Goal: Transaction & Acquisition: Purchase product/service

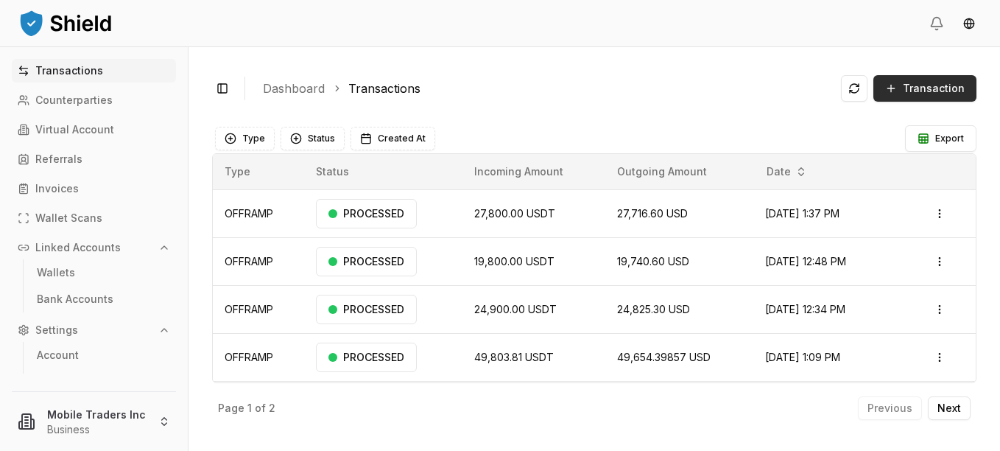
click at [934, 91] on span "Transaction" at bounding box center [934, 88] width 62 height 15
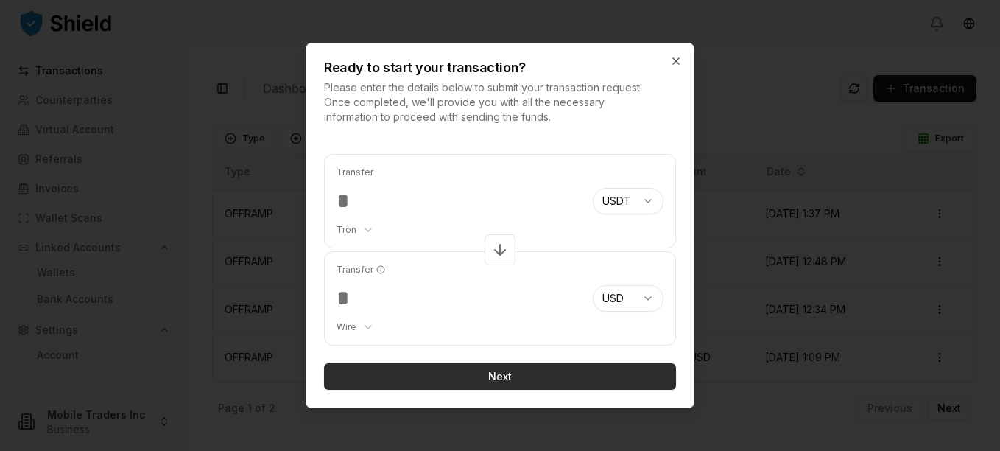
type input "*****"
click at [447, 376] on button "Next" at bounding box center [500, 376] width 352 height 27
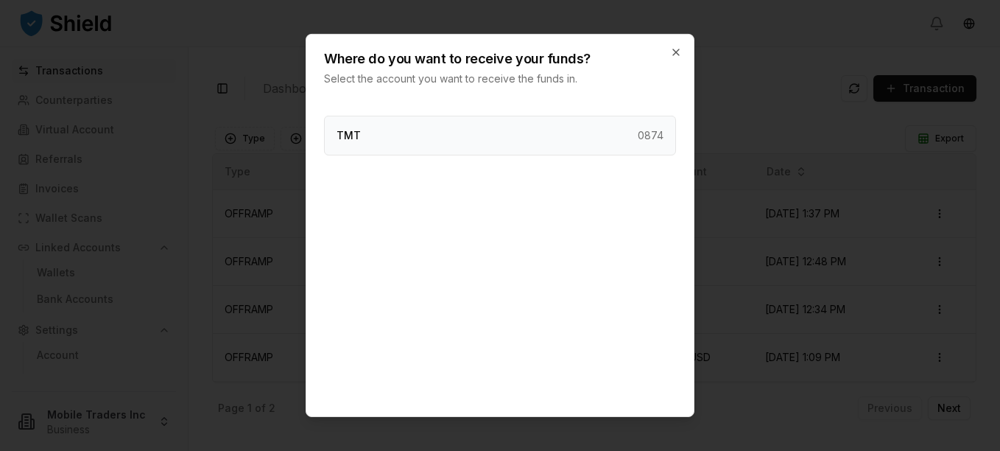
click at [382, 138] on div "TMT 0874" at bounding box center [500, 136] width 352 height 40
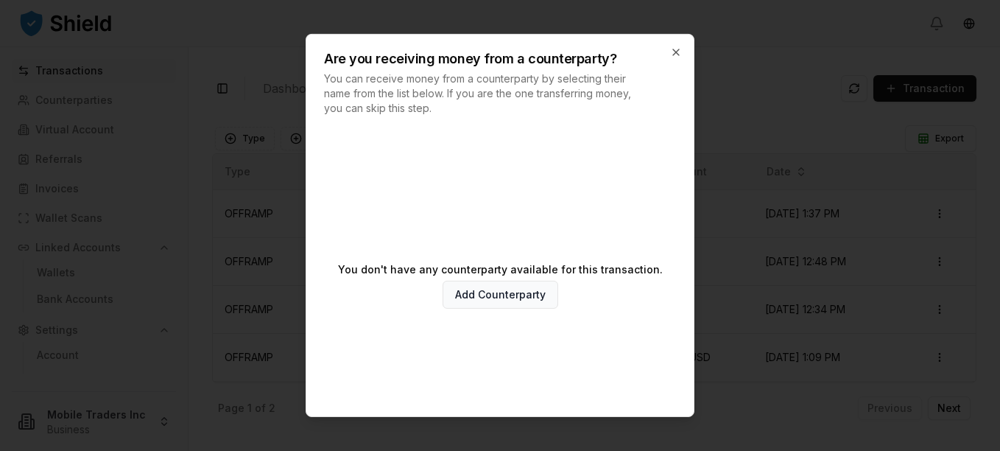
scroll to position [80, 0]
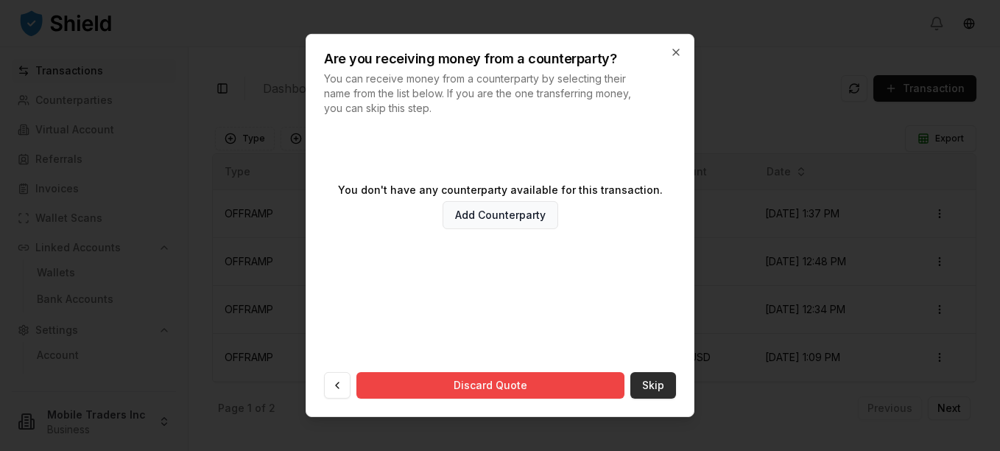
click at [644, 383] on button "Skip" at bounding box center [653, 385] width 46 height 27
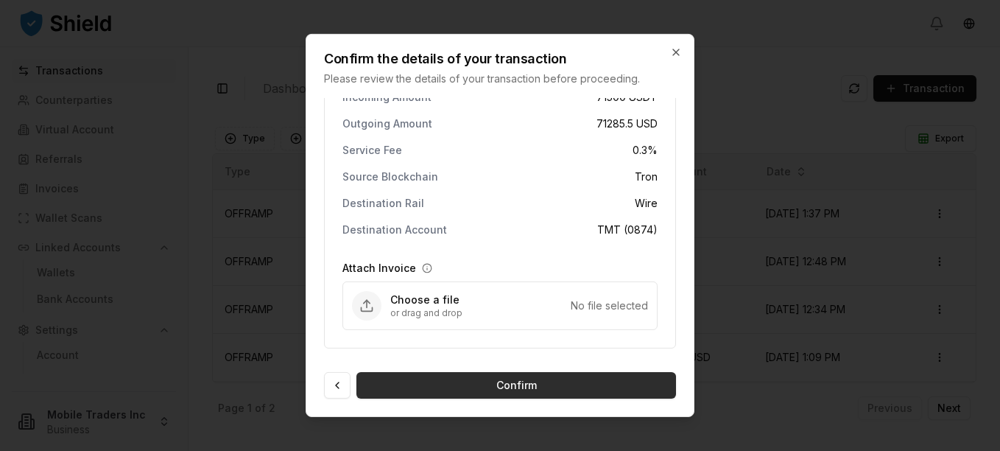
click at [522, 386] on button "Confirm" at bounding box center [516, 385] width 320 height 27
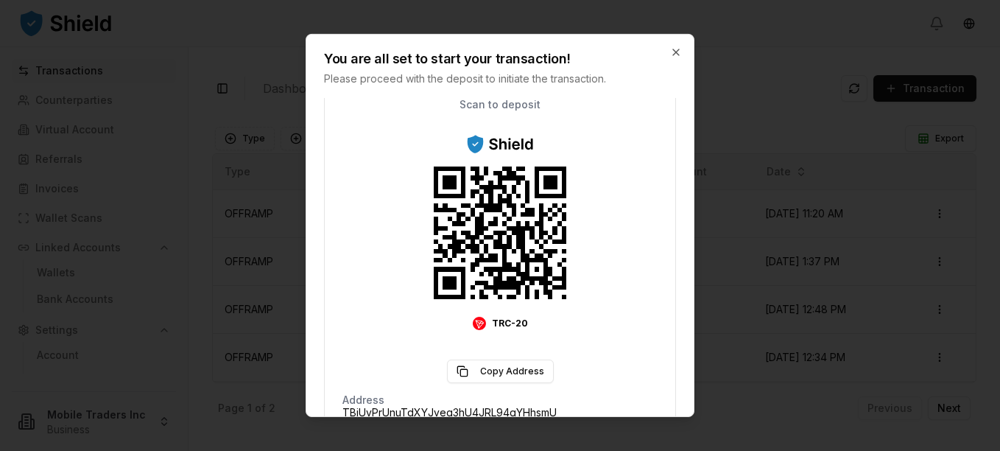
scroll to position [291, 0]
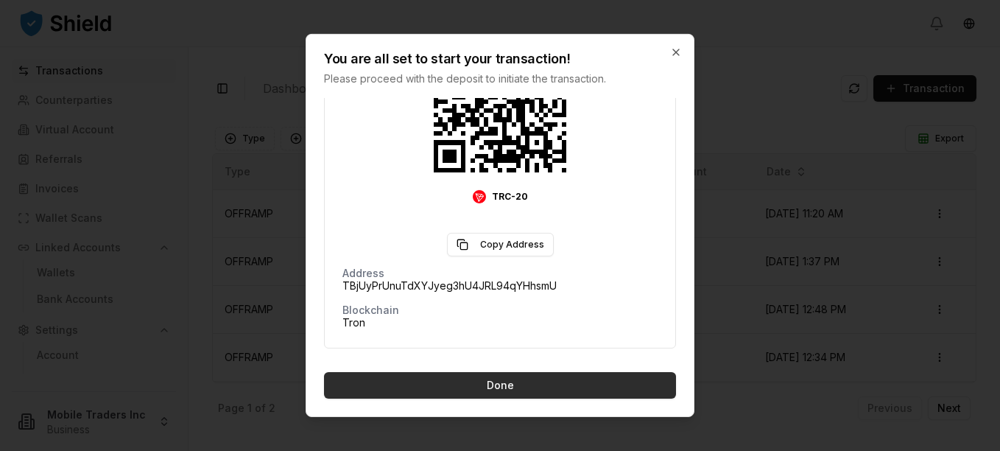
click at [534, 384] on button "Done" at bounding box center [500, 385] width 352 height 27
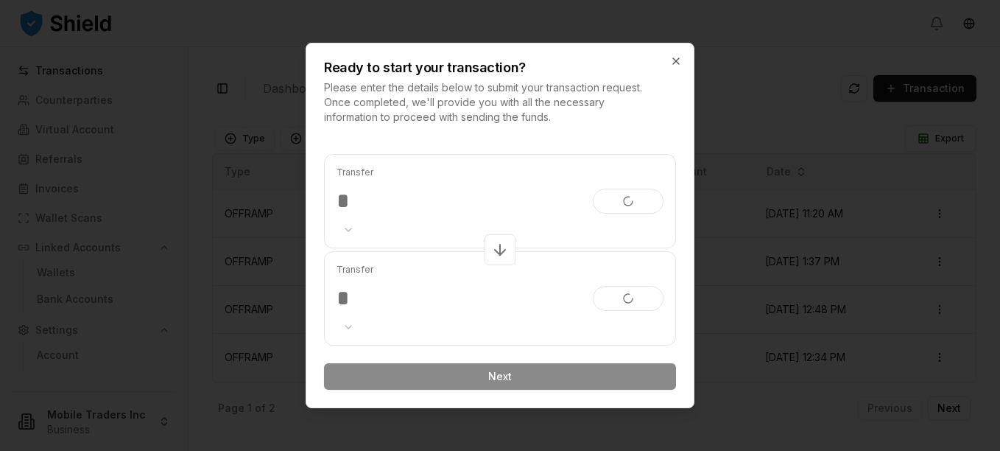
scroll to position [0, 0]
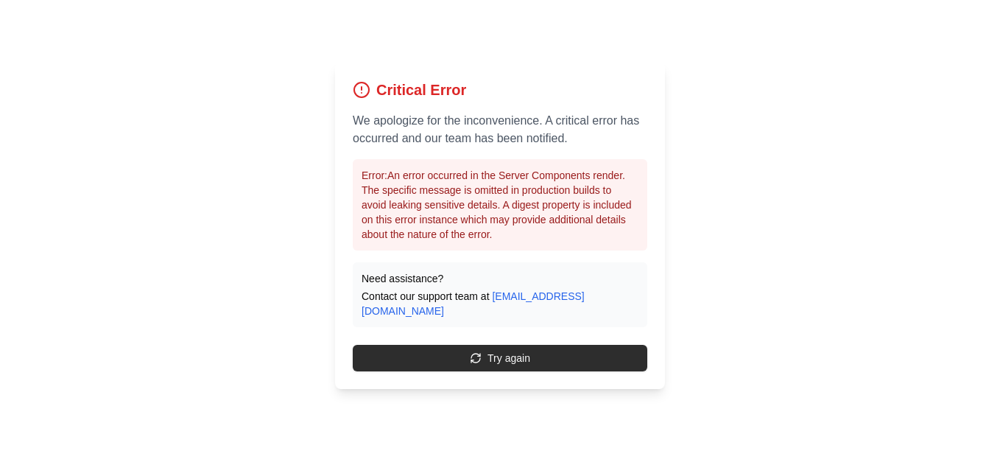
click at [447, 357] on button "Try again" at bounding box center [500, 358] width 295 height 27
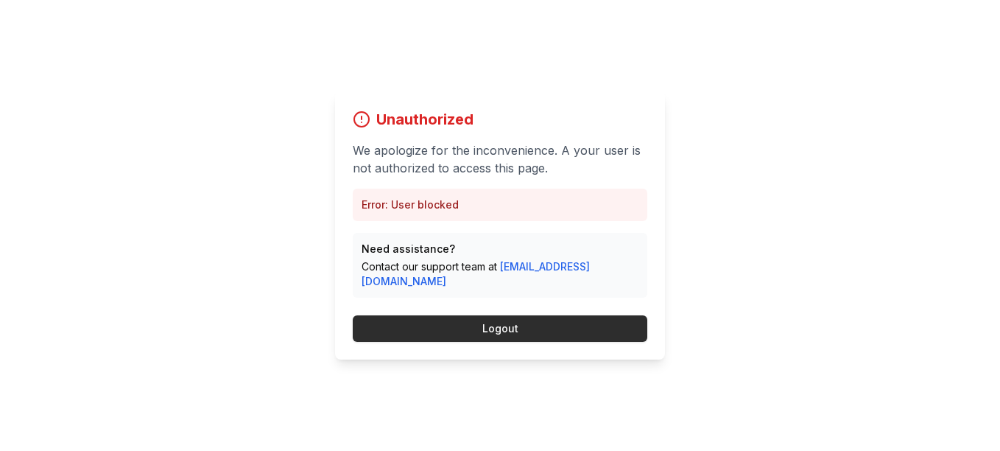
click at [488, 325] on button "Logout" at bounding box center [500, 328] width 295 height 27
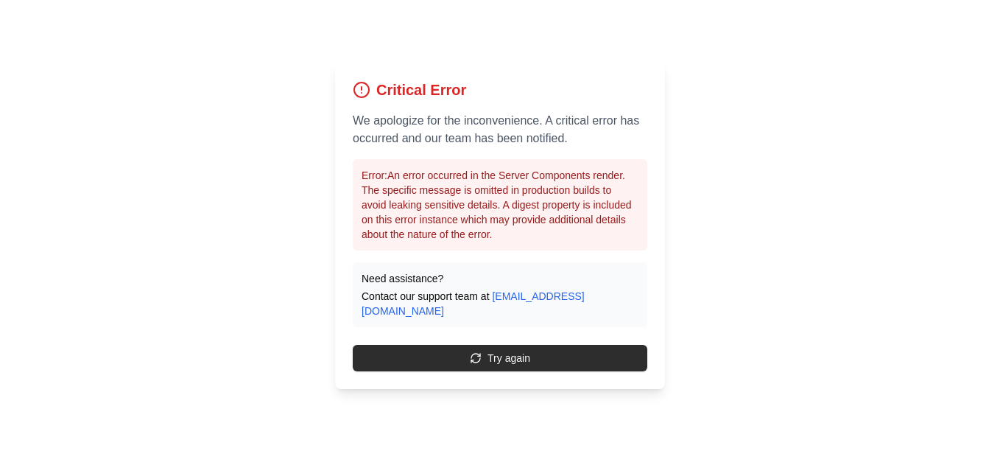
click at [502, 356] on button "Try again" at bounding box center [500, 358] width 295 height 27
click at [517, 354] on button "Try again" at bounding box center [500, 358] width 295 height 27
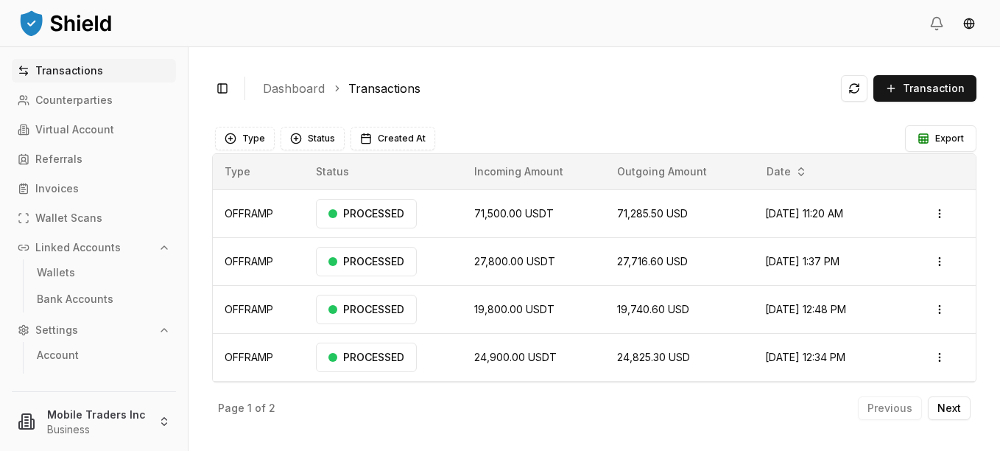
click at [72, 28] on img at bounding box center [66, 22] width 96 height 29
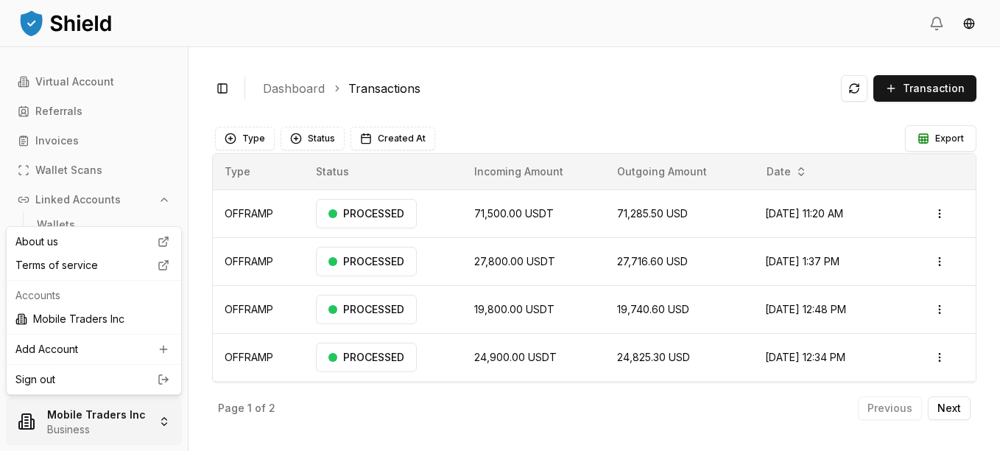
click at [162, 424] on html "Transactions Counterparties Virtual Account Referrals Invoices Wallet Scans Lin…" at bounding box center [500, 225] width 1000 height 451
click at [69, 380] on link "Sign out" at bounding box center [93, 379] width 157 height 15
